Goal: Task Accomplishment & Management: Complete application form

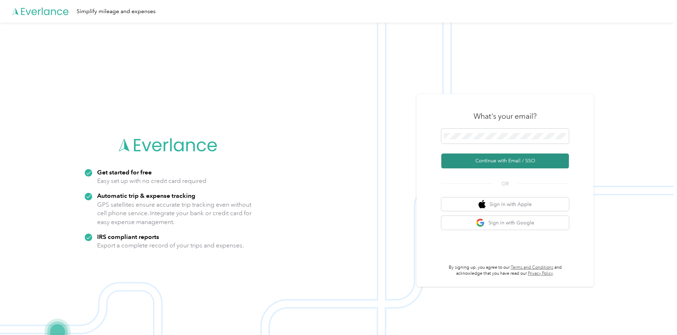
click at [498, 161] on button "Continue with Email / SSO" at bounding box center [505, 161] width 128 height 15
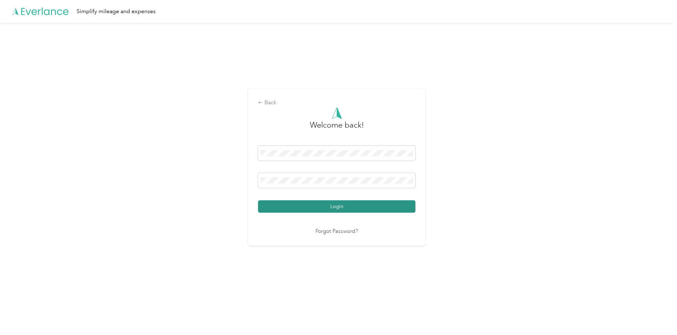
click at [344, 206] on button "Login" at bounding box center [336, 206] width 157 height 12
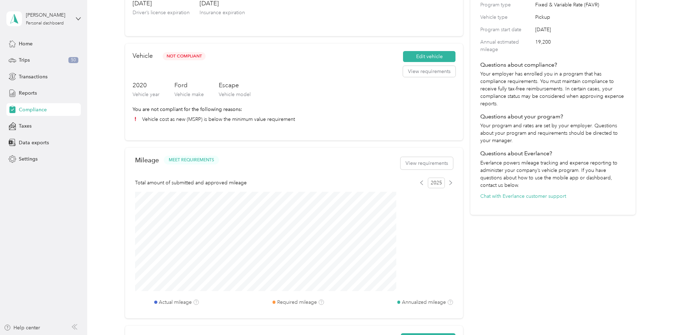
scroll to position [106, 0]
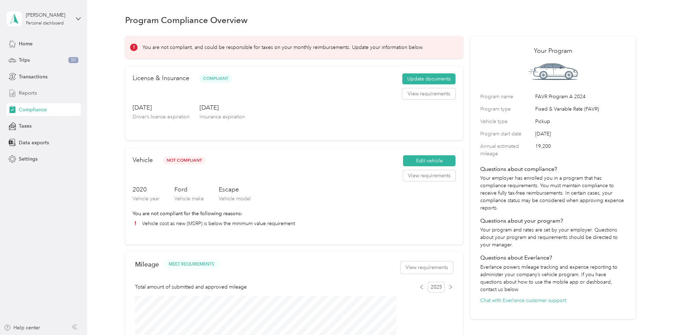
click at [25, 92] on span "Reports" at bounding box center [28, 92] width 18 height 7
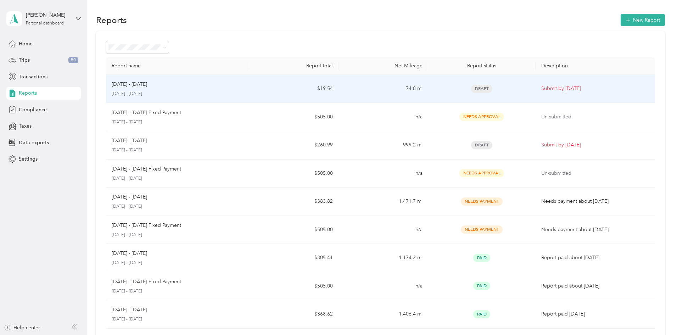
click at [199, 91] on p "September 1 - 30, 2025" at bounding box center [178, 94] width 132 height 6
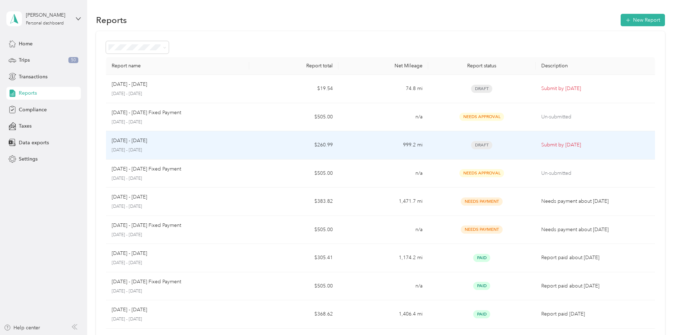
click at [197, 145] on div "Aug 1 - 31, 2025 August 1 - 31, 2025" at bounding box center [178, 145] width 132 height 17
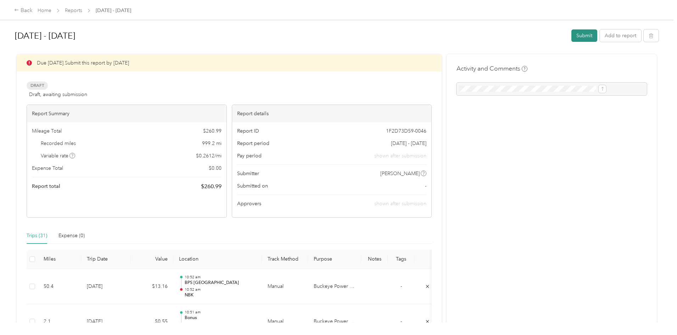
click at [572, 39] on button "Submit" at bounding box center [585, 35] width 26 height 12
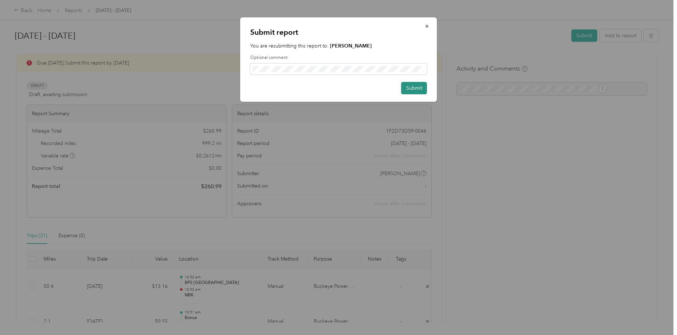
click at [409, 88] on button "Submit" at bounding box center [414, 88] width 26 height 12
